Goal: Find specific page/section: Find specific page/section

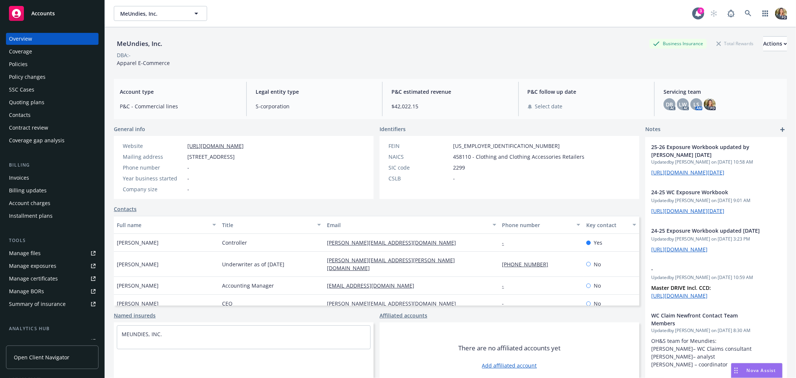
click at [35, 10] on span "Accounts" at bounding box center [43, 13] width 24 height 6
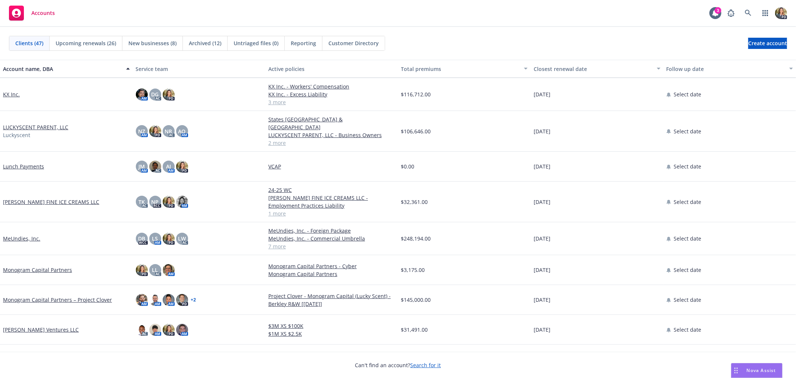
scroll to position [456, 0]
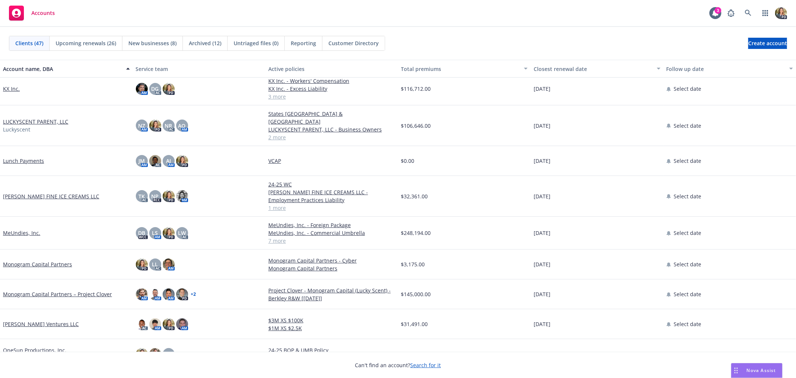
click at [27, 229] on div "MeUndies, Inc." at bounding box center [66, 233] width 133 height 33
click at [26, 229] on link "MeUndies, Inc." at bounding box center [21, 233] width 37 height 8
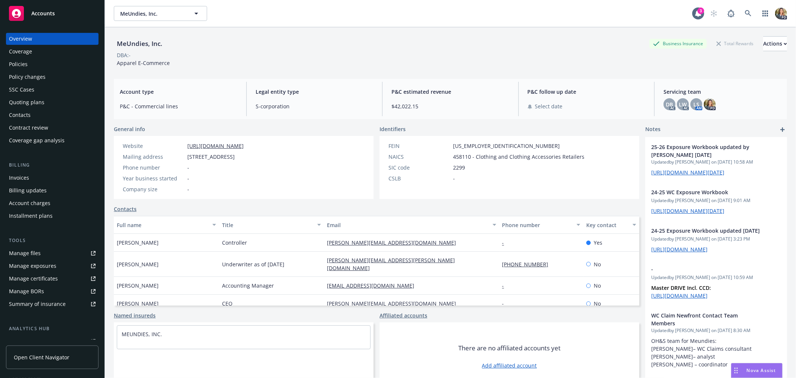
click at [15, 66] on div "Policies" at bounding box center [18, 64] width 19 height 12
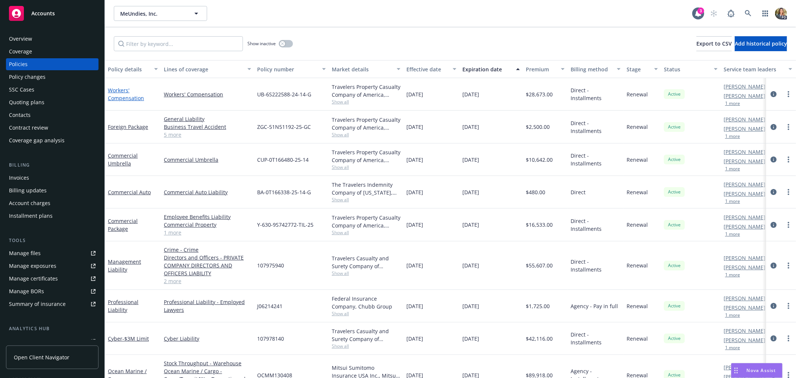
click at [117, 91] on link "Workers' Compensation" at bounding box center [126, 94] width 36 height 15
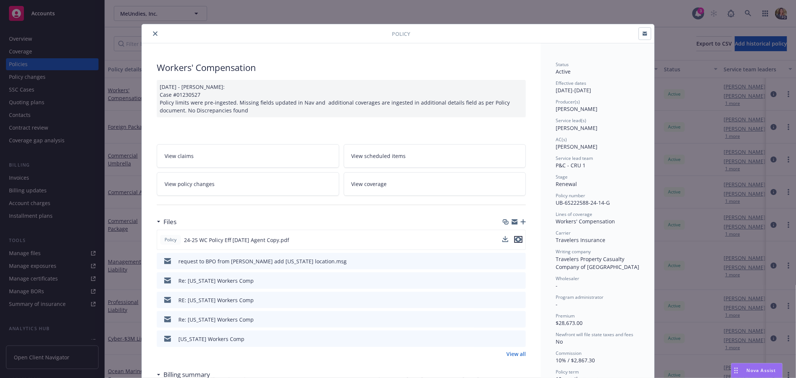
click at [516, 239] on icon "preview file" at bounding box center [518, 239] width 7 height 5
